Goal: Task Accomplishment & Management: Manage account settings

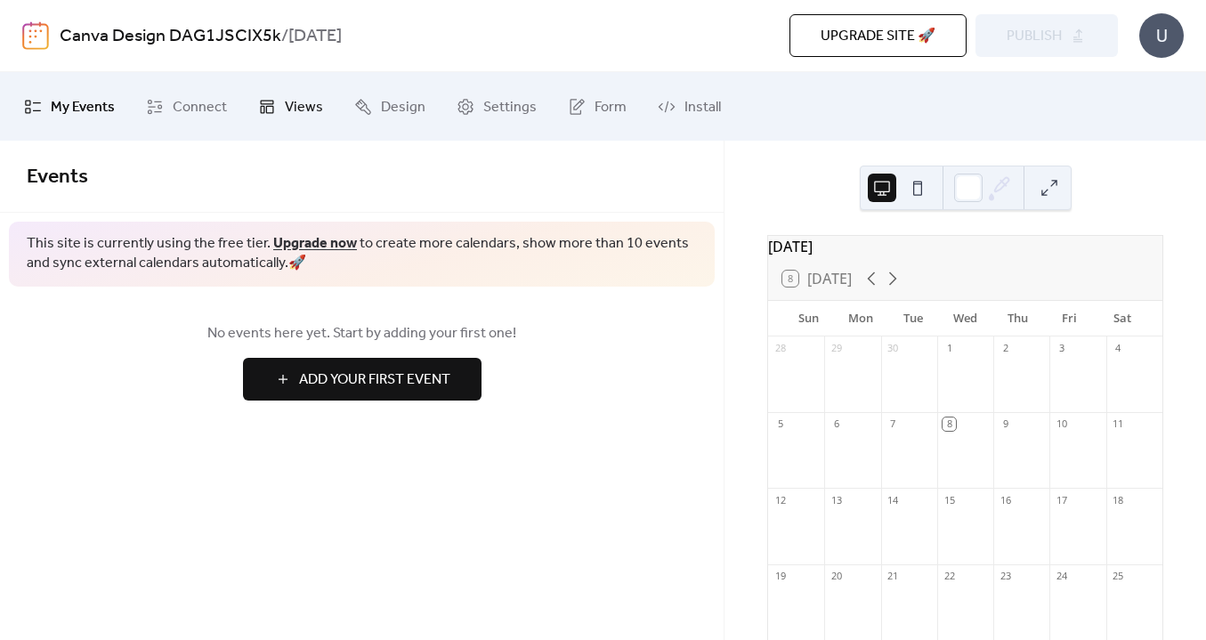
click at [306, 105] on span "Views" at bounding box center [304, 107] width 38 height 28
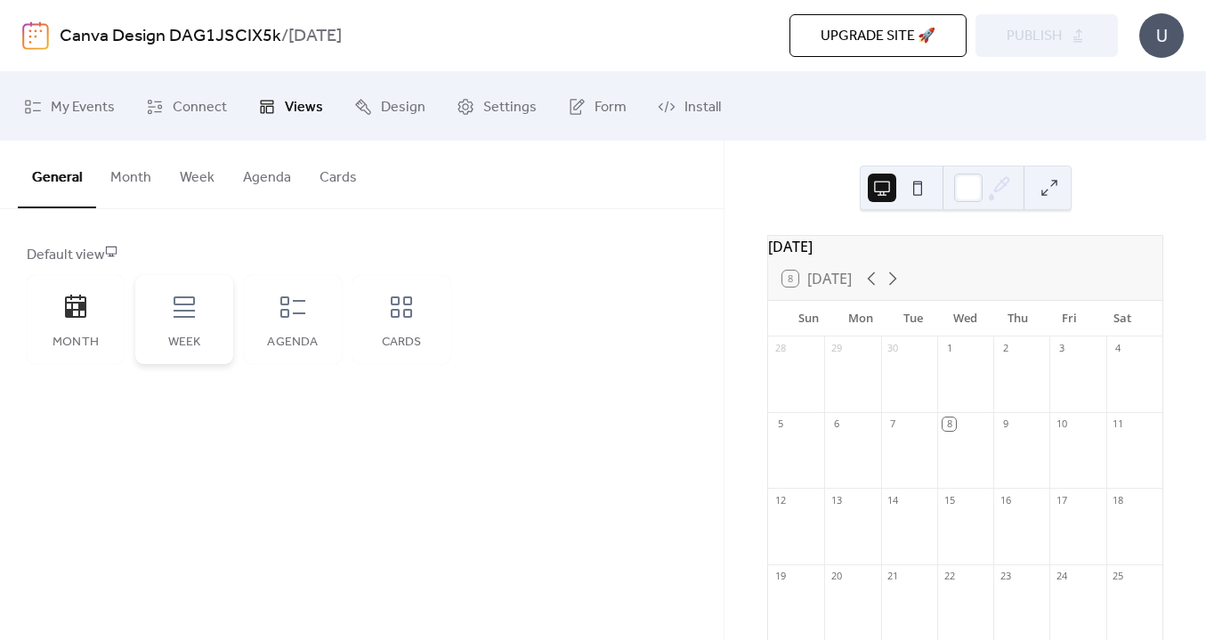
click at [186, 320] on div "Week" at bounding box center [184, 319] width 98 height 89
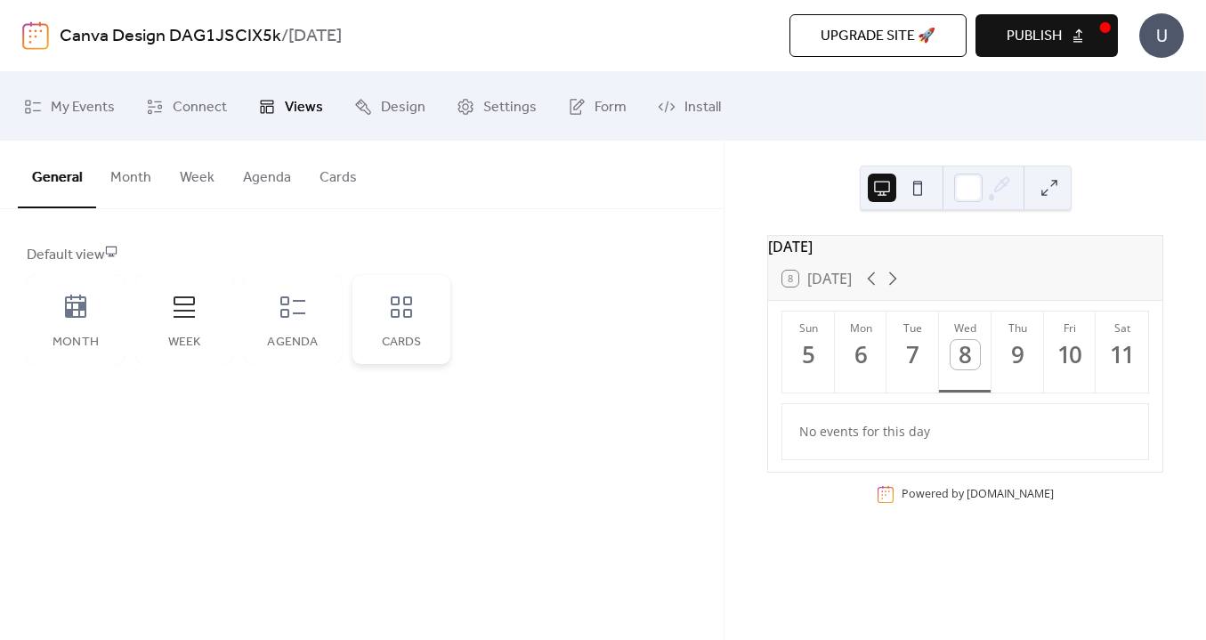
click at [418, 312] on div "Cards" at bounding box center [402, 319] width 98 height 89
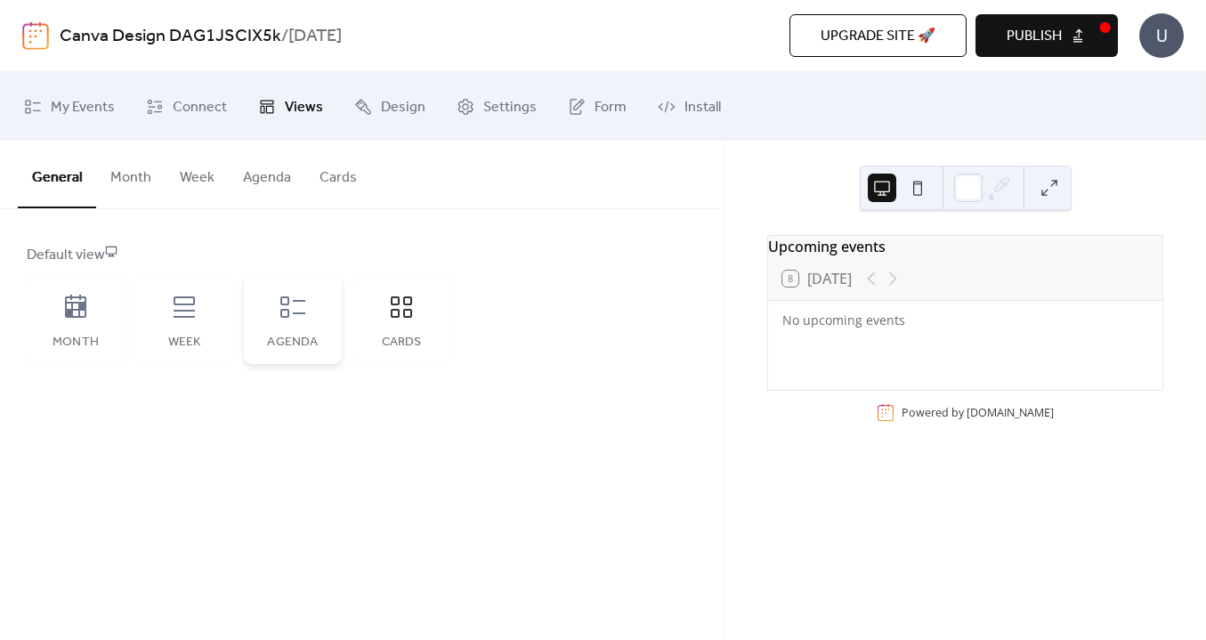
click at [301, 320] on icon at bounding box center [293, 307] width 28 height 28
click at [388, 318] on icon at bounding box center [401, 307] width 28 height 28
click at [894, 287] on div at bounding box center [882, 278] width 43 height 21
click at [401, 105] on span "Design" at bounding box center [403, 107] width 45 height 28
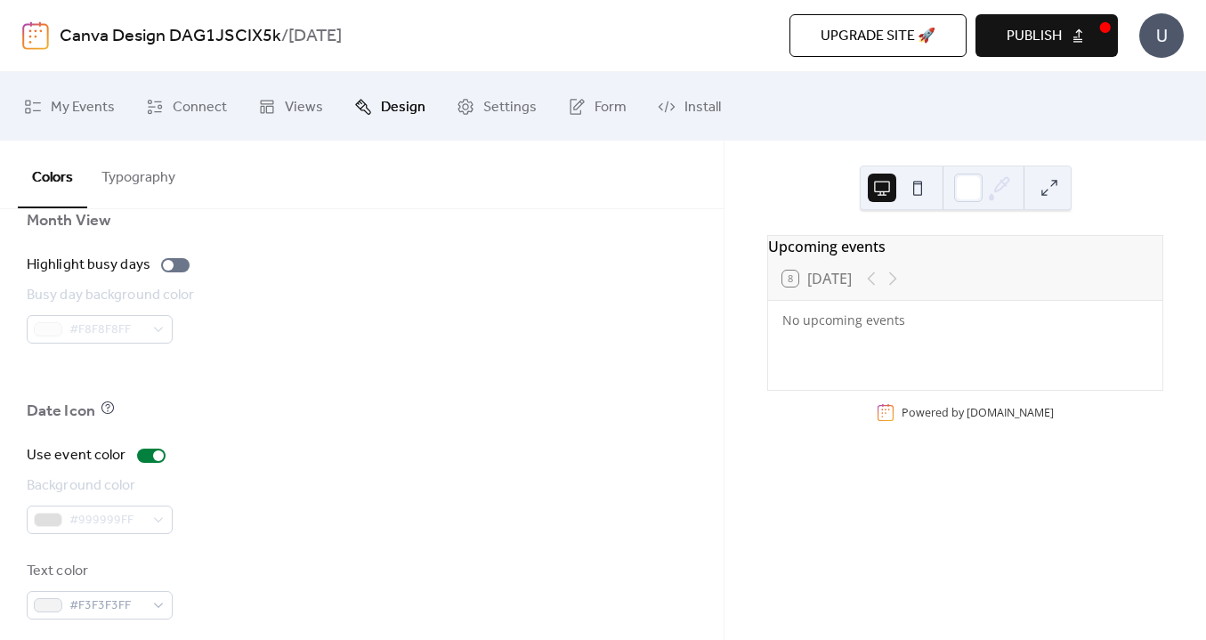
scroll to position [1294, 0]
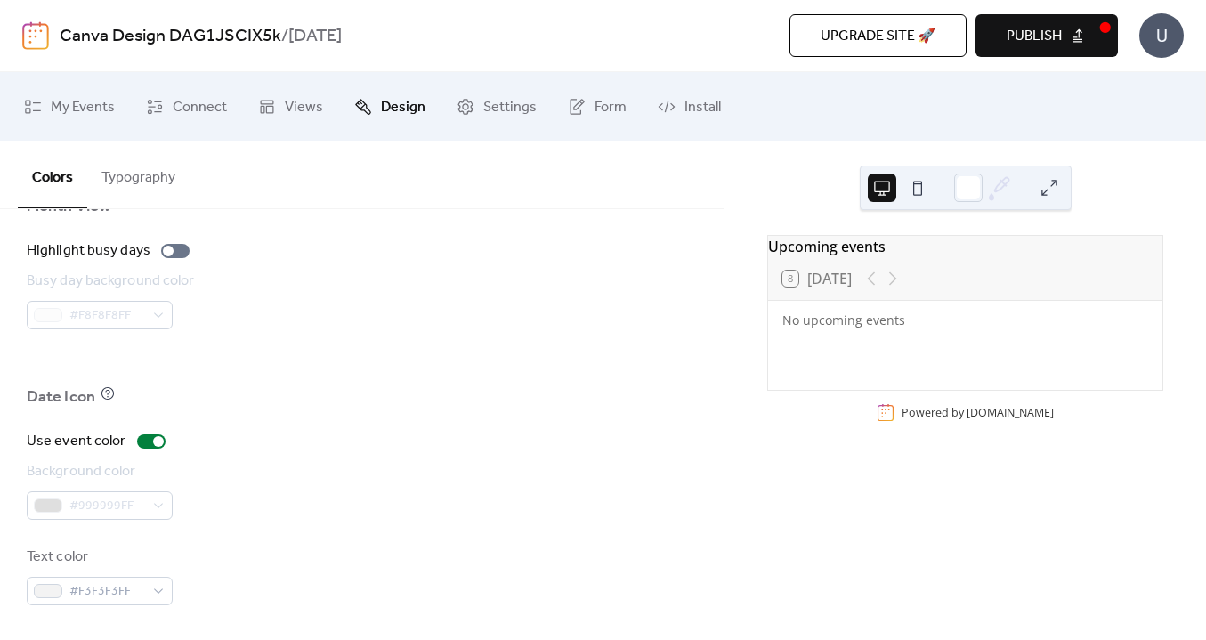
click at [163, 174] on button "Typography" at bounding box center [138, 174] width 102 height 66
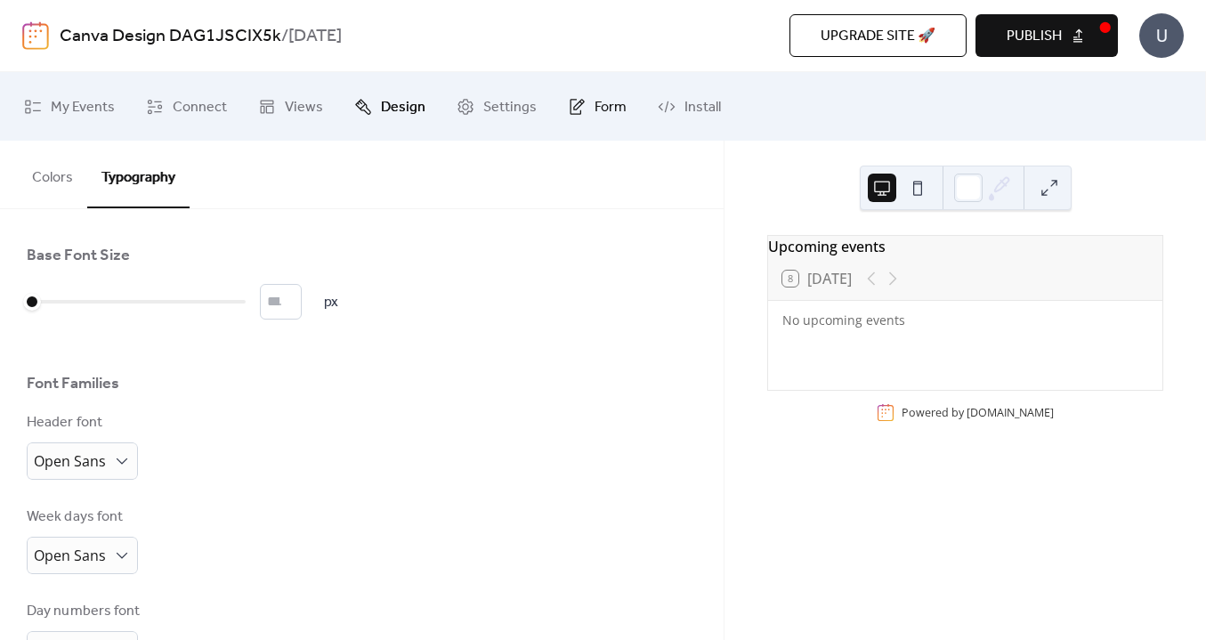
click at [595, 110] on span "Form" at bounding box center [611, 107] width 32 height 28
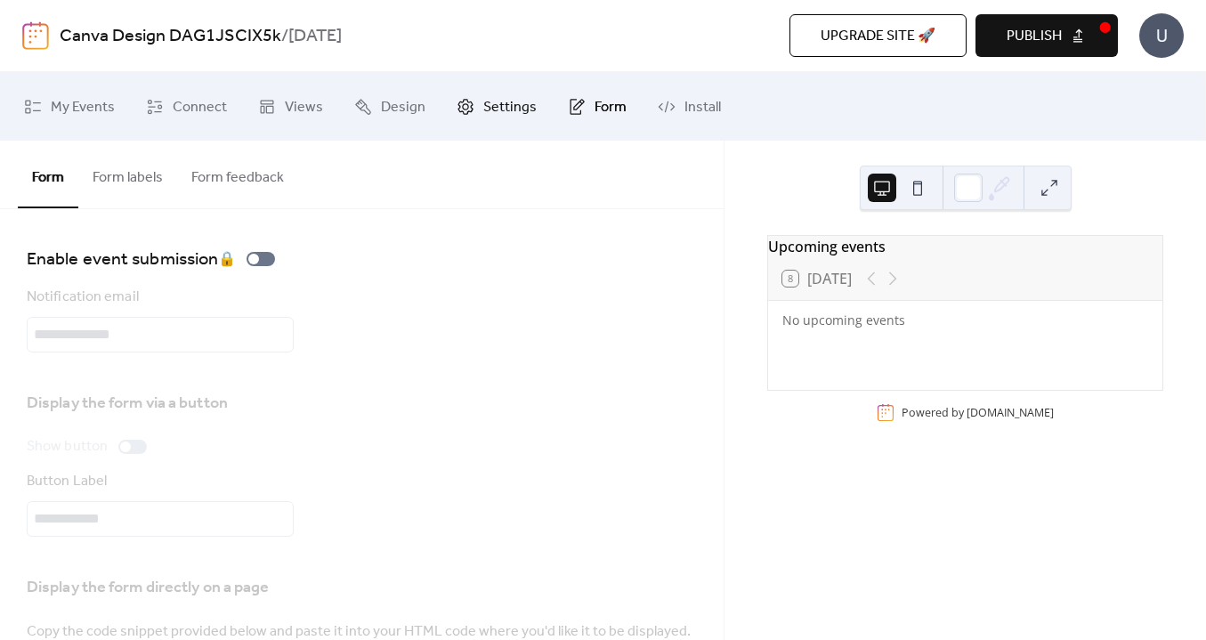
click at [511, 109] on span "Settings" at bounding box center [509, 107] width 53 height 28
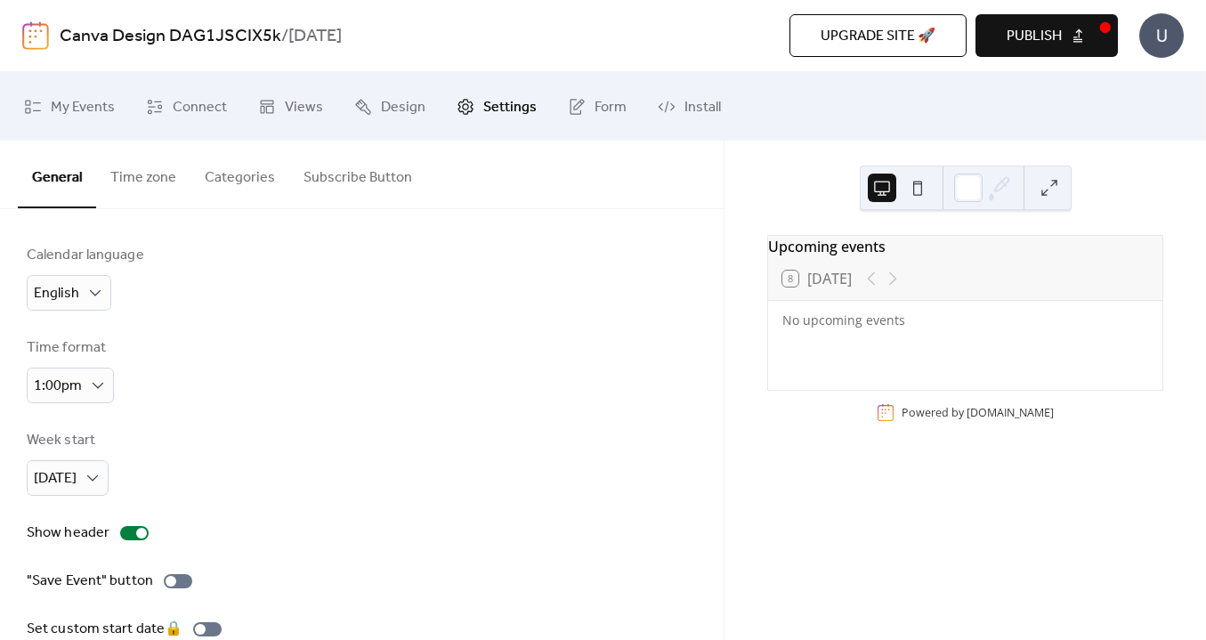
click at [509, 106] on span "Settings" at bounding box center [509, 107] width 53 height 28
click at [976, 196] on div at bounding box center [968, 188] width 28 height 28
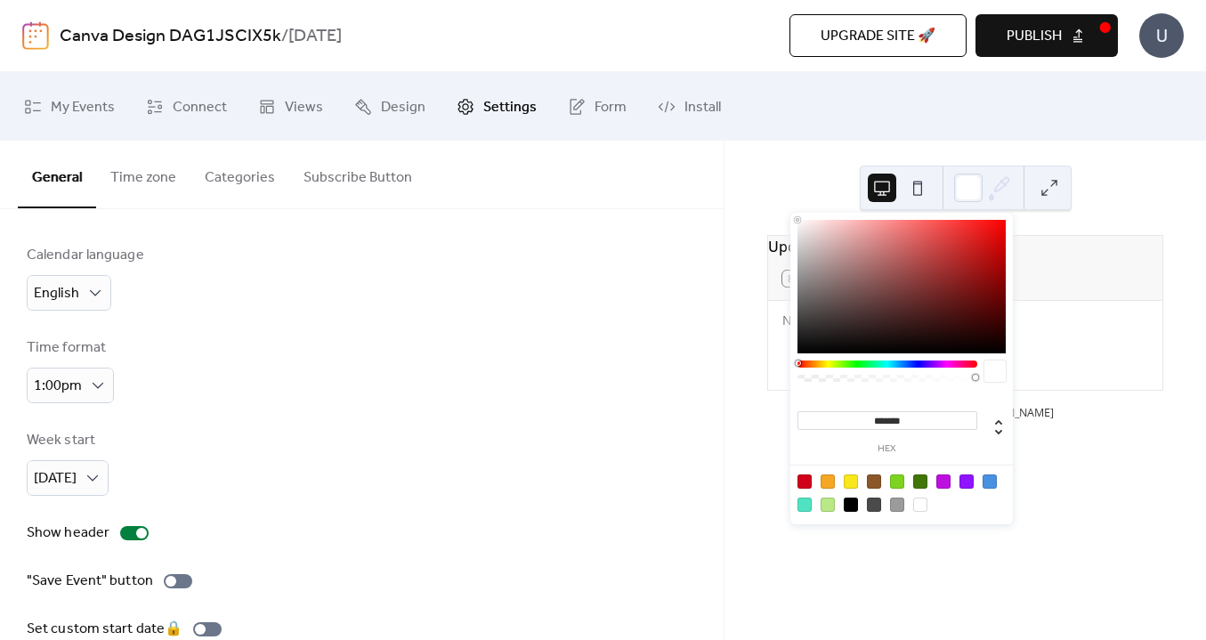
click at [1050, 193] on button at bounding box center [1049, 188] width 28 height 28
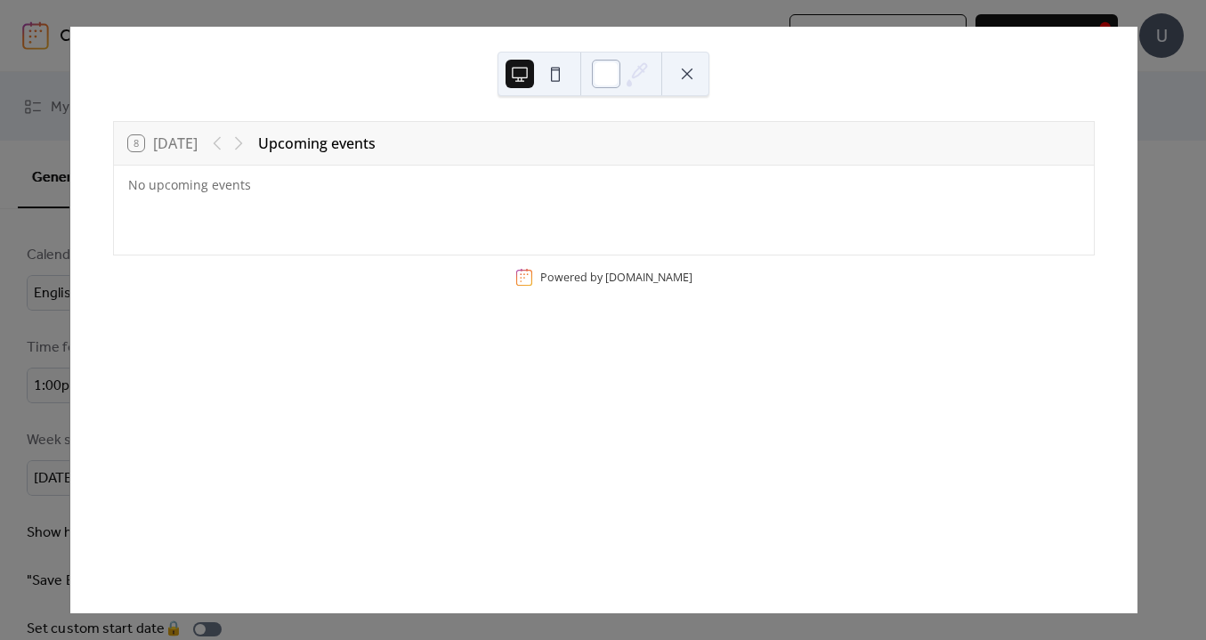
click at [604, 77] on div at bounding box center [606, 74] width 28 height 28
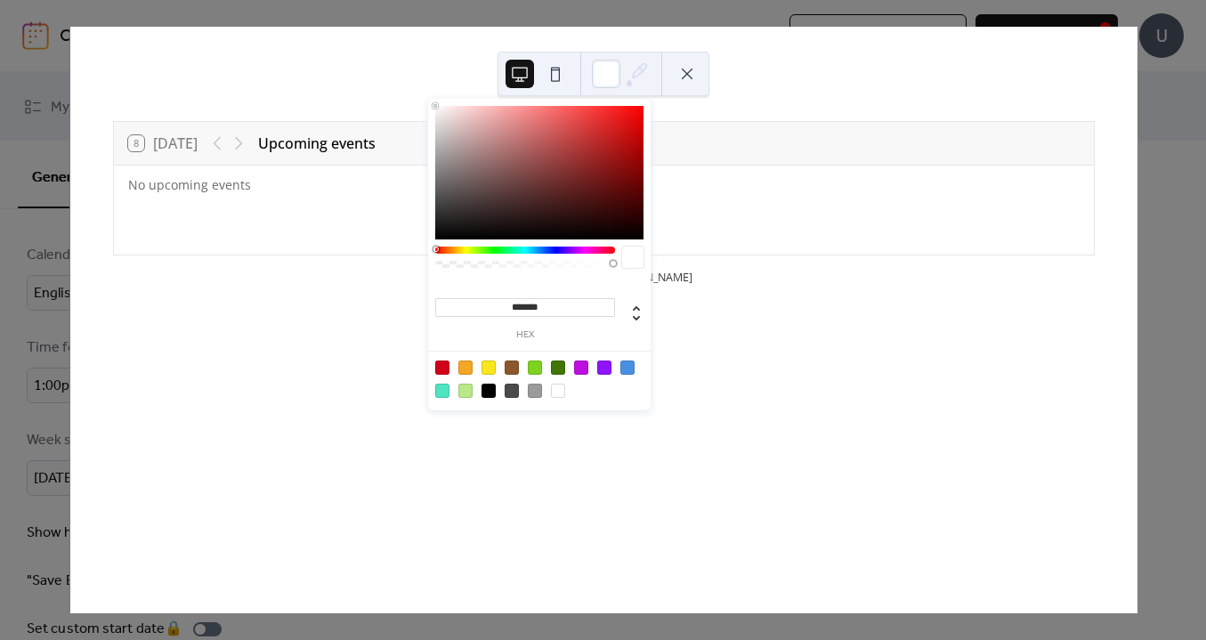
click at [925, 82] on div "8 [DATE] Upcoming events No upcoming events Powered by [DOMAIN_NAME]" at bounding box center [603, 320] width 1067 height 587
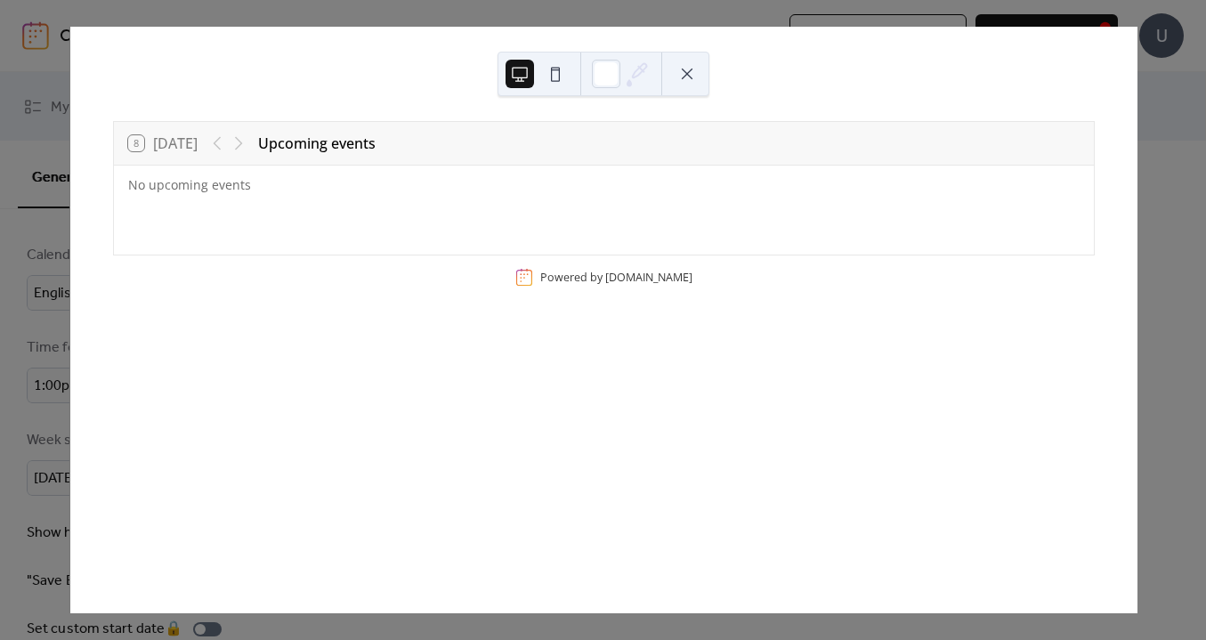
click at [1138, 401] on div "8 [DATE] Upcoming events No upcoming events Powered by [DOMAIN_NAME]" at bounding box center [603, 320] width 1068 height 587
click at [69, 222] on div "8 [DATE] Upcoming events No upcoming events Powered by [DOMAIN_NAME]" at bounding box center [603, 320] width 1068 height 587
